Goal: Task Accomplishment & Management: Use online tool/utility

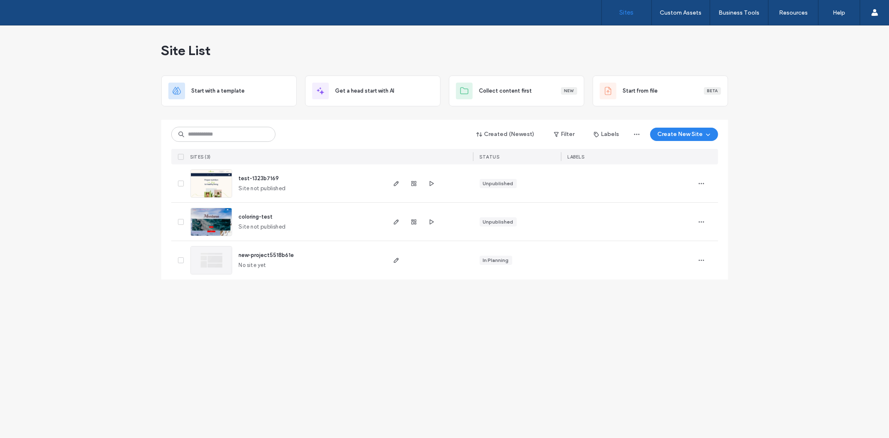
click at [700, 213] on div at bounding box center [706, 222] width 23 height 38
click at [700, 217] on span "button" at bounding box center [701, 221] width 13 height 13
click at [595, 216] on div at bounding box center [627, 222] width 119 height 18
click at [261, 178] on span "test-1323b7169" at bounding box center [259, 178] width 40 height 6
drag, startPoint x: 316, startPoint y: 331, endPoint x: 283, endPoint y: 247, distance: 90.2
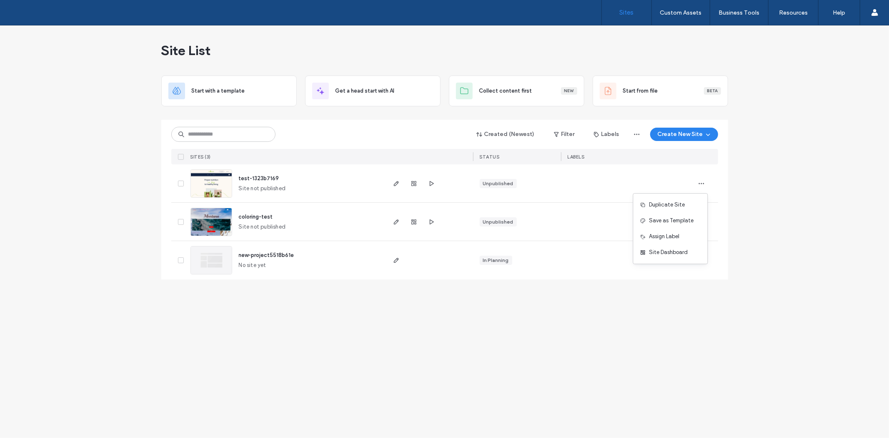
click at [316, 329] on div "Site List Start with a template Get a head start with AI Collect content first …" at bounding box center [444, 231] width 889 height 412
click at [715, 219] on div at bounding box center [706, 222] width 23 height 38
click at [703, 218] on icon "button" at bounding box center [701, 221] width 7 height 7
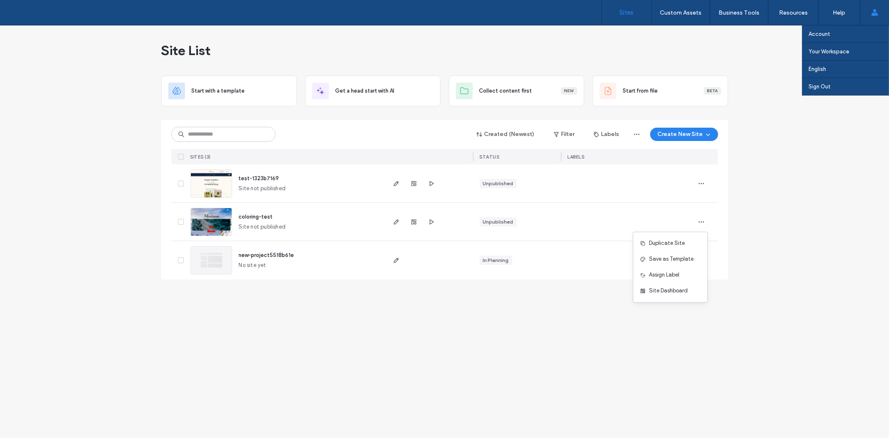
click at [876, 5] on span at bounding box center [875, 12] width 7 height 25
click at [830, 86] on label "Sign Out" at bounding box center [820, 86] width 22 height 6
click at [887, 15] on div "Account Your Workspace service7c8712c5 ronyrico English Español (España) Portug…" at bounding box center [874, 12] width 29 height 25
click at [823, 83] on label "Sign Out" at bounding box center [820, 86] width 22 height 6
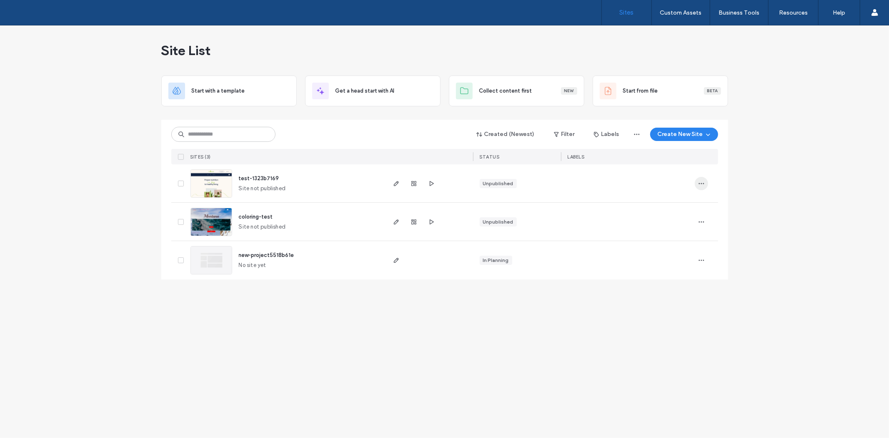
drag, startPoint x: 690, startPoint y: 181, endPoint x: 698, endPoint y: 186, distance: 9.9
click at [690, 181] on div at bounding box center [627, 183] width 132 height 38
click at [699, 186] on icon "button" at bounding box center [701, 183] width 7 height 7
click at [872, 143] on div "Site List Start with a template Get a head start with AI Collect content first …" at bounding box center [444, 231] width 889 height 412
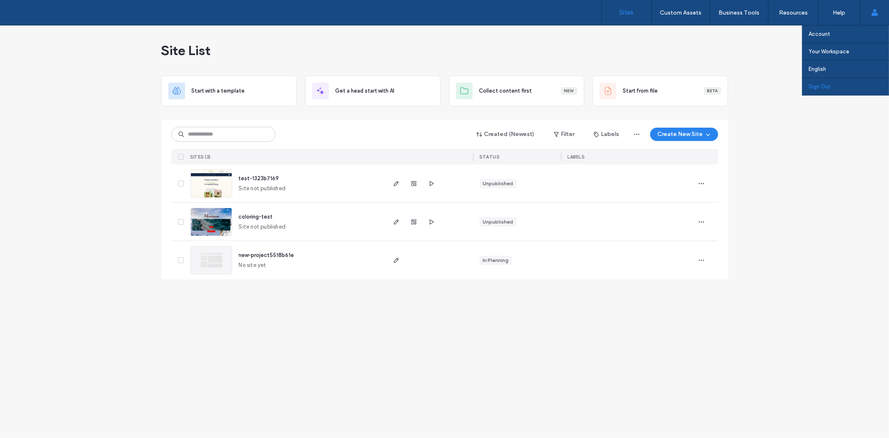
click at [823, 85] on label "Sign Out" at bounding box center [820, 86] width 22 height 6
click at [826, 88] on label "Sign Out" at bounding box center [820, 86] width 22 height 6
click at [872, 14] on icon at bounding box center [875, 12] width 7 height 7
click at [822, 83] on label "Sign Out" at bounding box center [820, 86] width 22 height 6
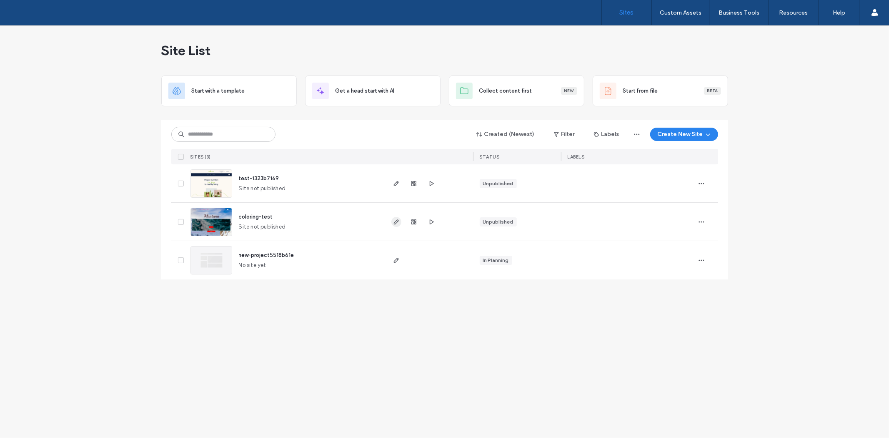
click at [395, 226] on span "button" at bounding box center [396, 222] width 10 height 10
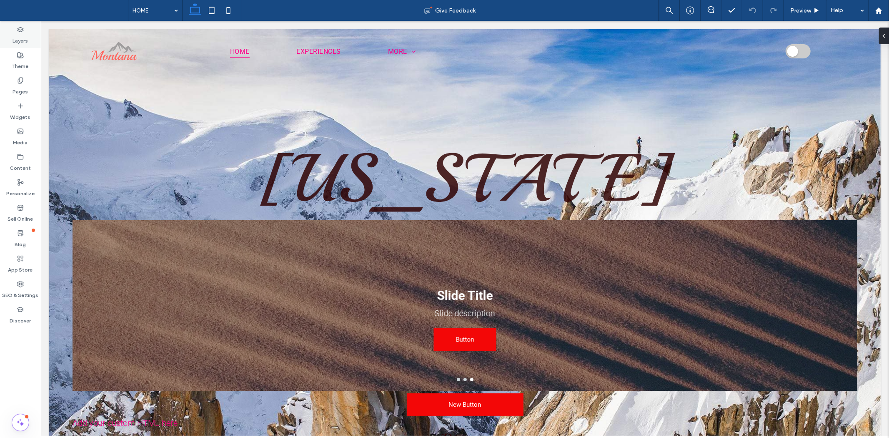
click at [13, 36] on label "Layers" at bounding box center [20, 39] width 15 height 12
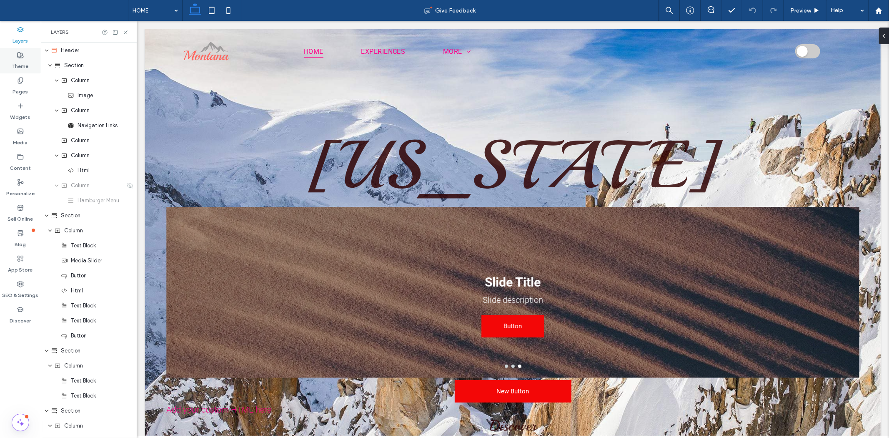
click at [15, 64] on label "Theme" at bounding box center [21, 64] width 16 height 12
